Goal: Task Accomplishment & Management: Use online tool/utility

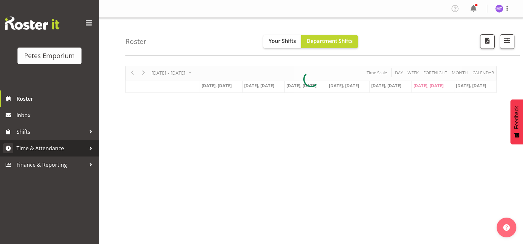
click at [58, 142] on link "Time & Attendance" at bounding box center [49, 148] width 99 height 16
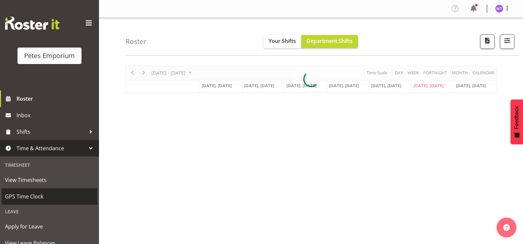
click at [36, 199] on span "GPS Time Clock" at bounding box center [49, 196] width 89 height 10
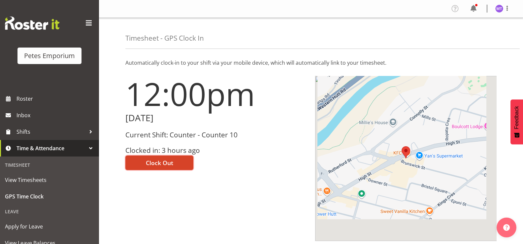
click at [171, 162] on span "Clock Out" at bounding box center [159, 162] width 27 height 9
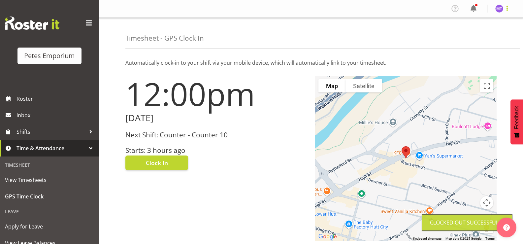
click at [504, 9] on span at bounding box center [507, 8] width 8 height 8
click at [484, 35] on link "Log Out" at bounding box center [479, 35] width 63 height 12
